Goal: Task Accomplishment & Management: Complete application form

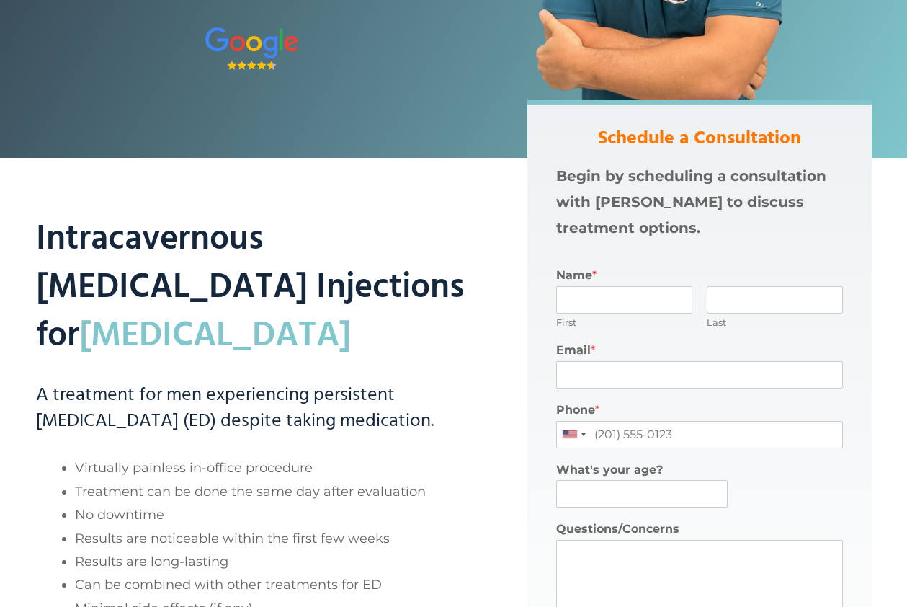
scroll to position [294, 0]
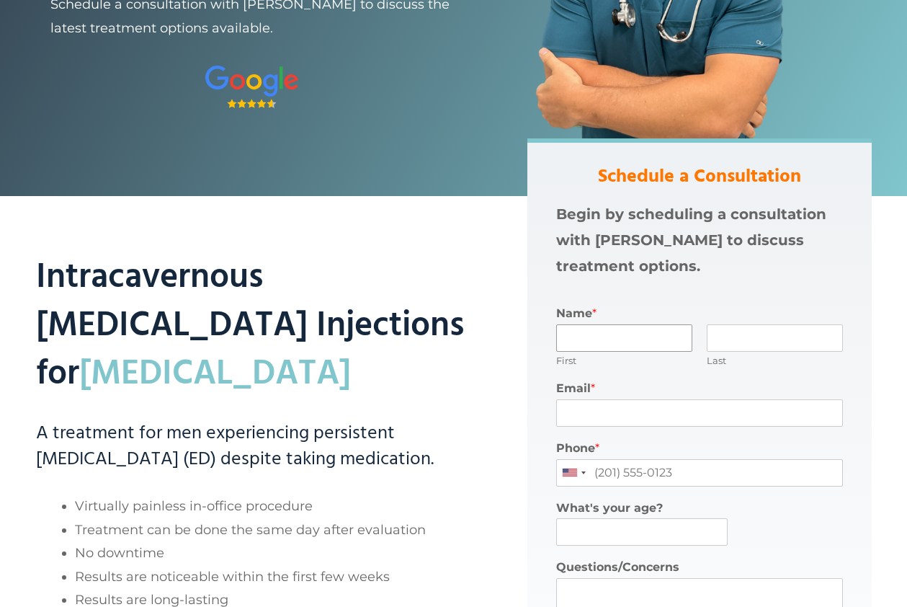
click at [617, 342] on input "Name *" at bounding box center [624, 337] width 136 height 27
type input "[PERSON_NAME]"
type input "Bell"
type input "[PERSON_NAME][EMAIL_ADDRESS][DOMAIN_NAME]"
type input "2035210124"
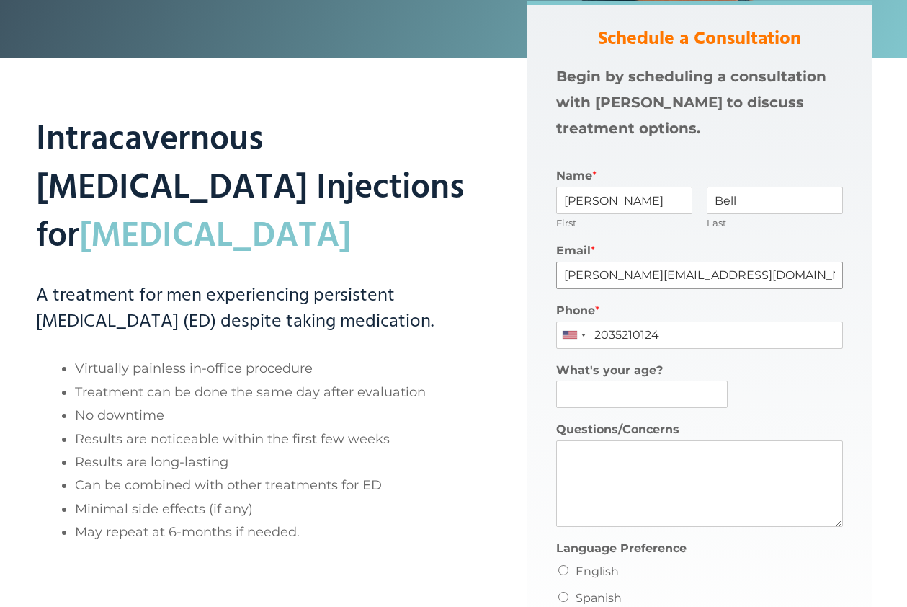
scroll to position [441, 0]
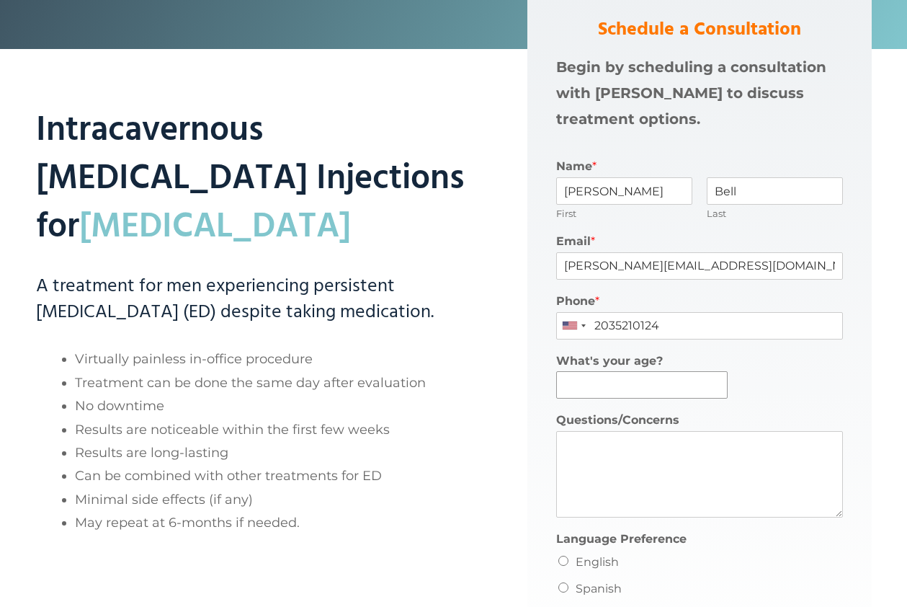
click at [586, 388] on input "What's your age?" at bounding box center [642, 384] width 172 height 27
type input "61"
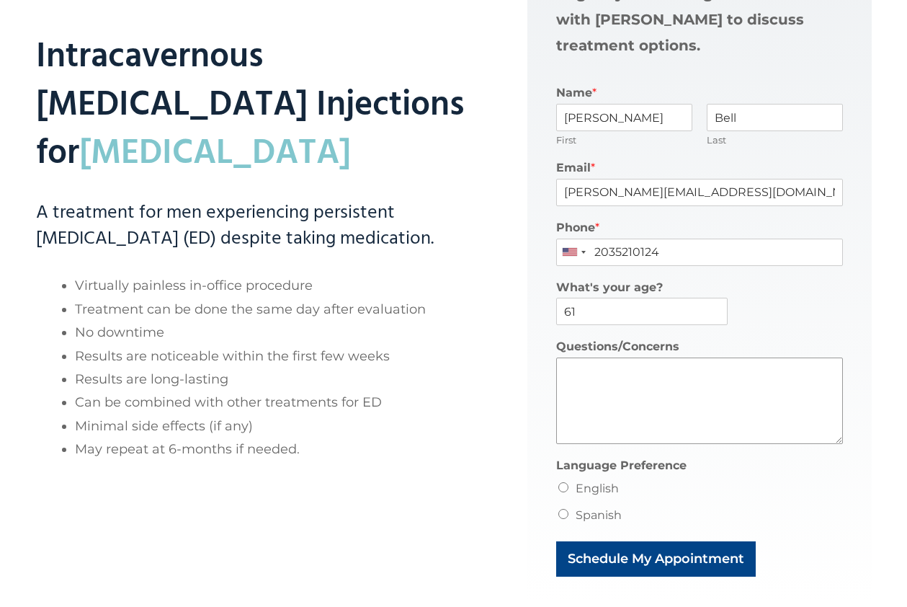
scroll to position [588, 0]
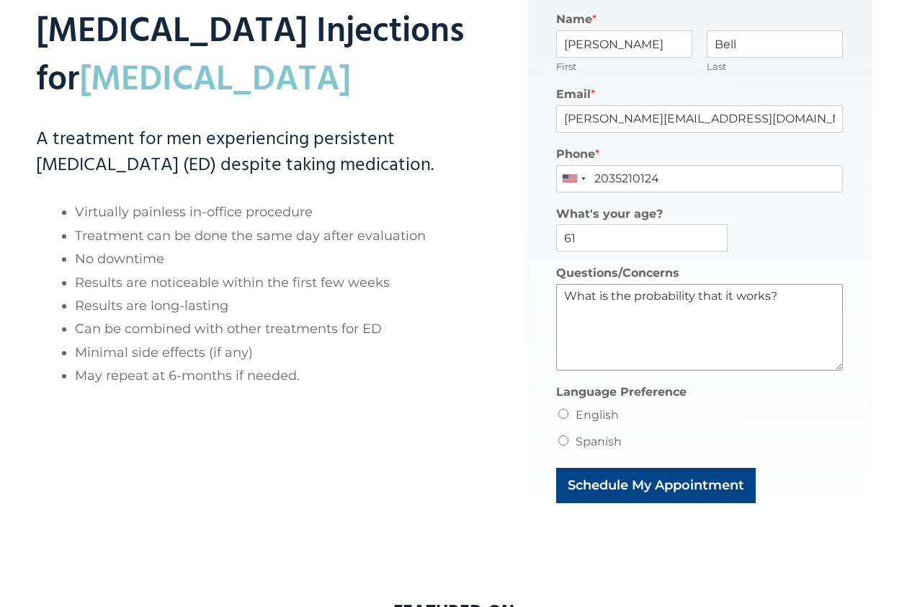
type textarea "What is the probability that it works?"
click at [561, 417] on input "English" at bounding box center [564, 414] width 10 height 10
radio input "true"
click at [603, 479] on button "Schedule My Appointment" at bounding box center [656, 485] width 200 height 35
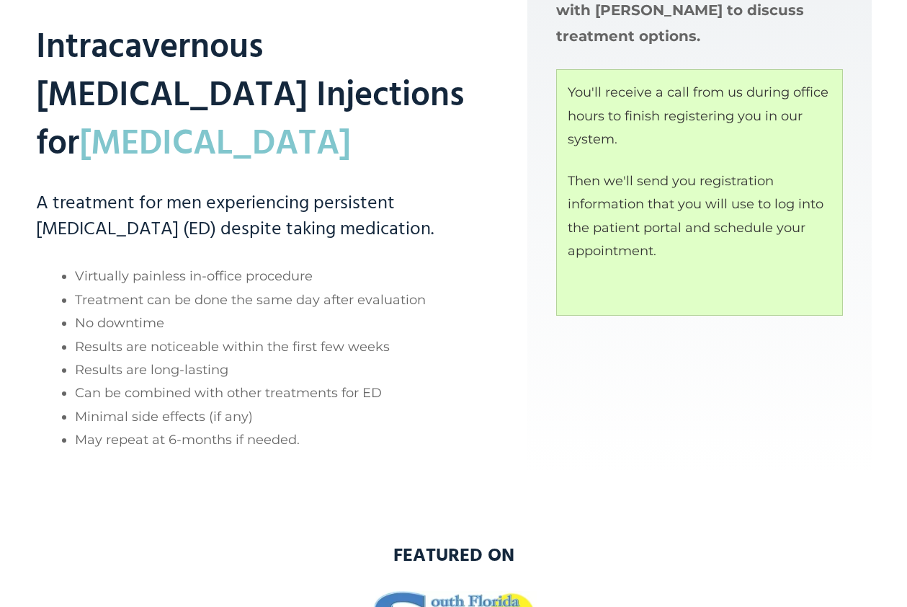
scroll to position [521, 0]
